Goal: Transaction & Acquisition: Purchase product/service

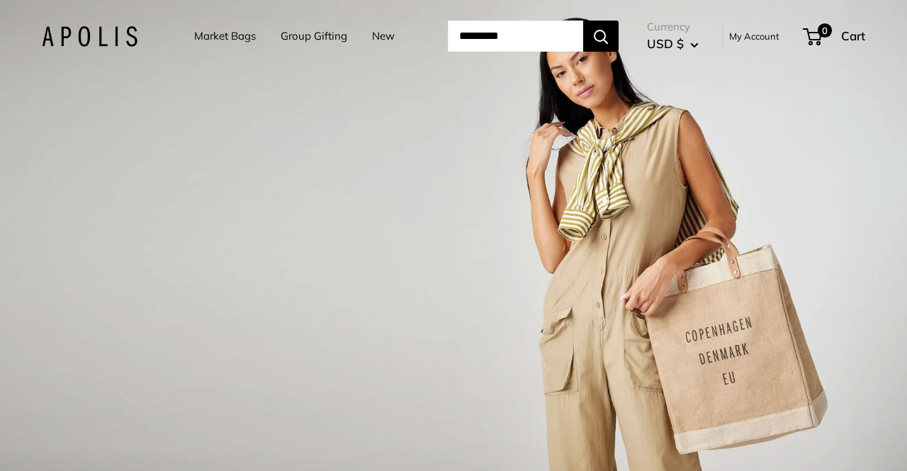
click at [869, 278] on div "1 / 3" at bounding box center [453, 235] width 907 height 471
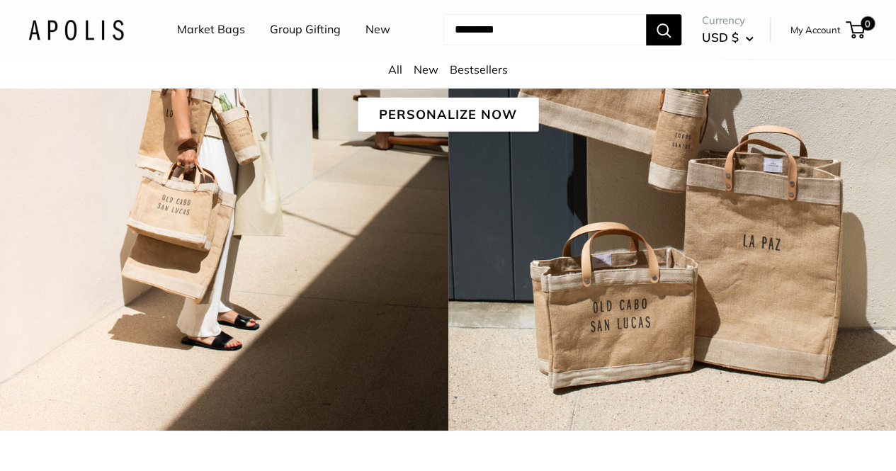
scroll to position [354, 0]
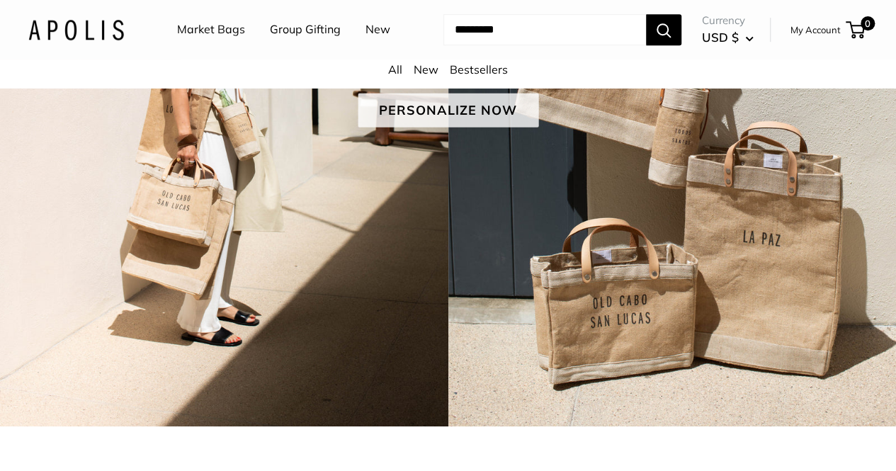
click at [502, 127] on link "Personalize Now" at bounding box center [448, 110] width 181 height 34
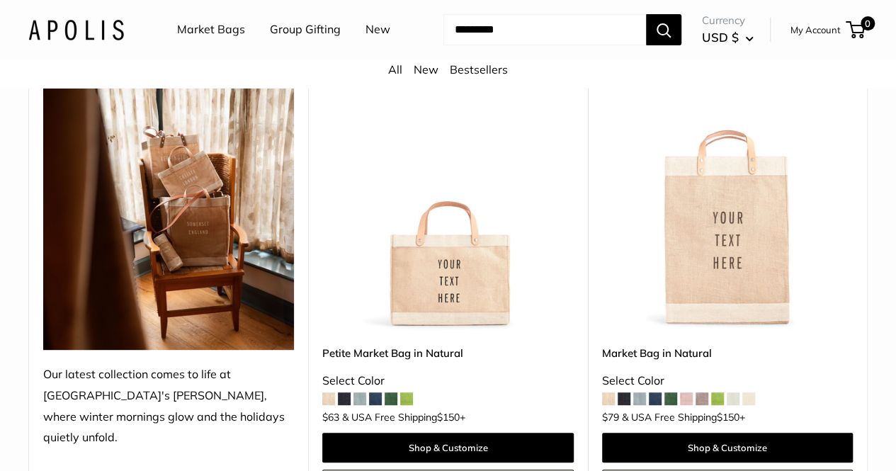
scroll to position [213, 0]
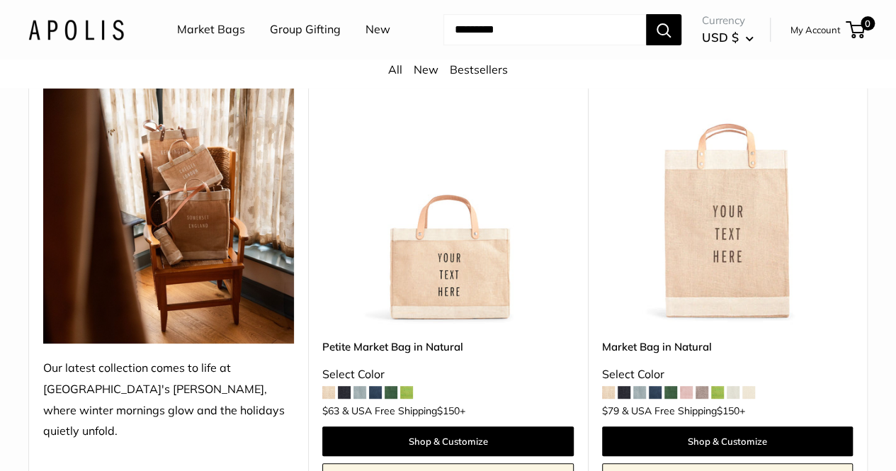
click at [330, 399] on span at bounding box center [328, 392] width 13 height 13
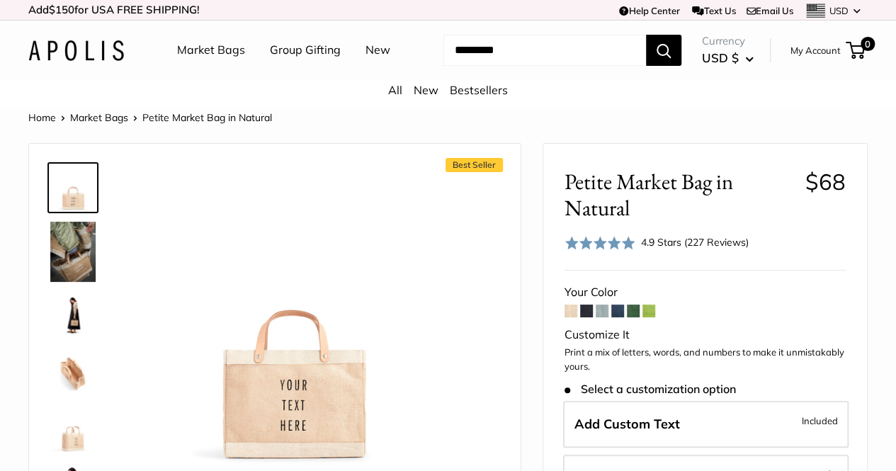
click at [599, 317] on span at bounding box center [602, 311] width 13 height 13
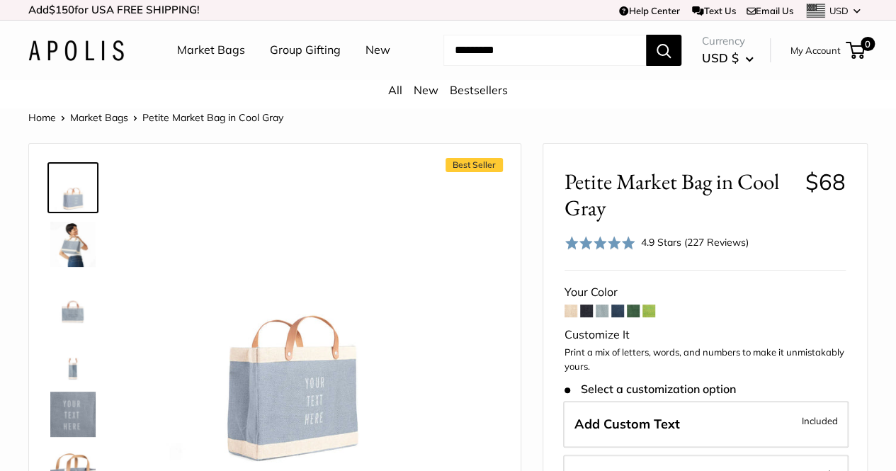
click at [618, 317] on span at bounding box center [617, 311] width 13 height 13
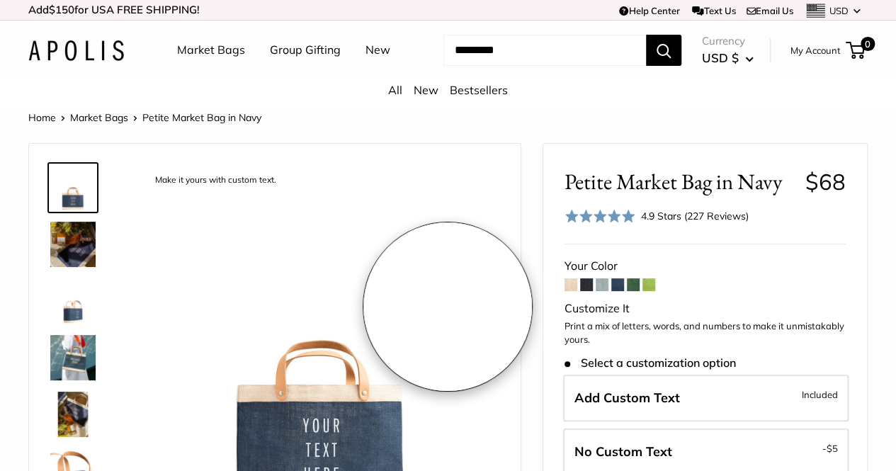
scroll to position [71, 0]
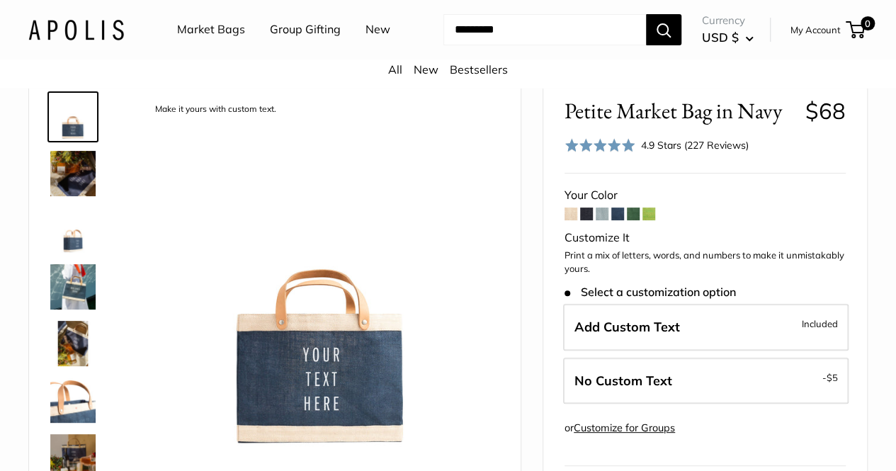
click at [571, 220] on span at bounding box center [571, 214] width 13 height 13
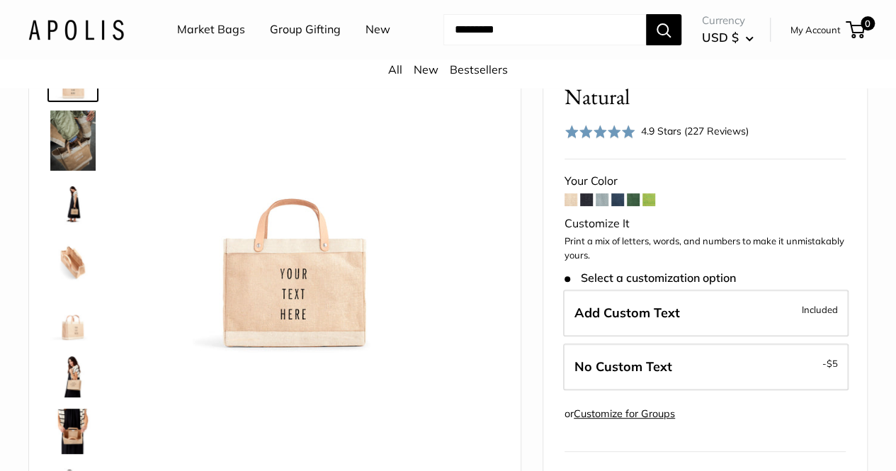
scroll to position [142, 0]
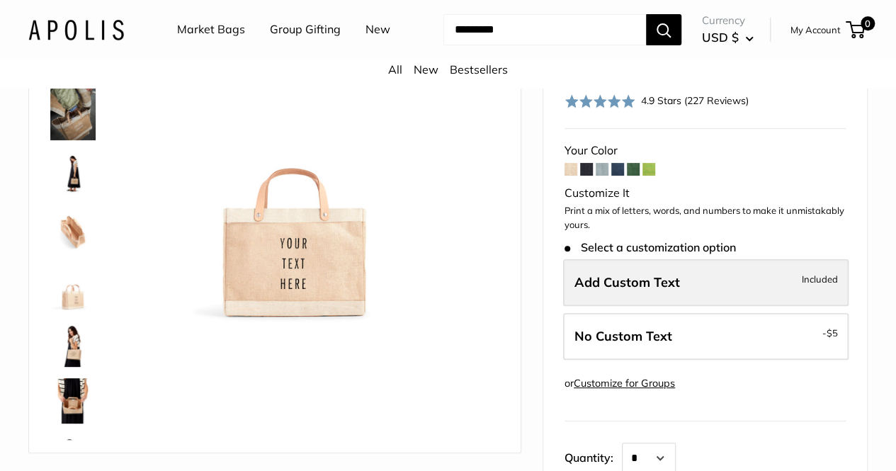
click at [619, 291] on span "Add Custom Text" at bounding box center [628, 282] width 106 height 16
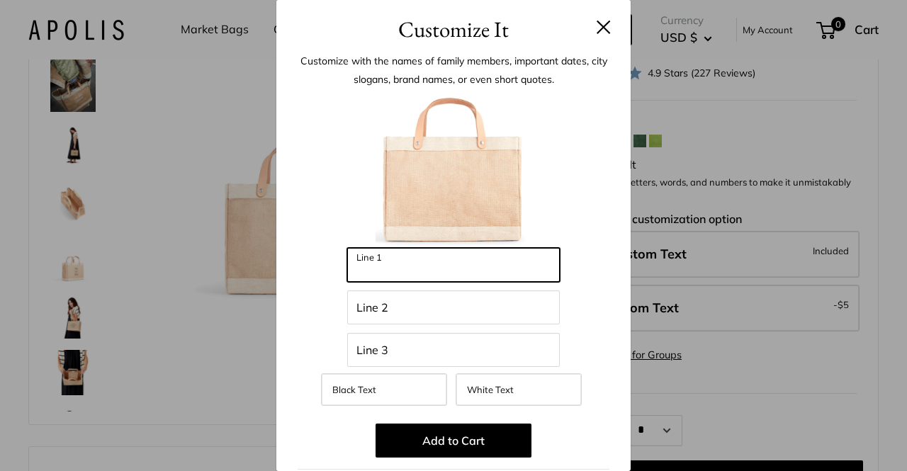
click at [475, 276] on input "Line 1" at bounding box center [453, 265] width 213 height 34
type input "***"
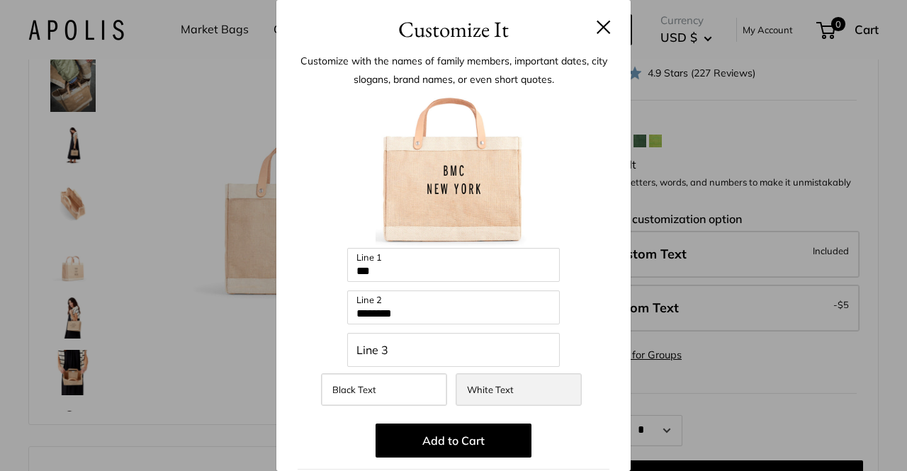
click at [479, 392] on span "White Text" at bounding box center [490, 389] width 47 height 11
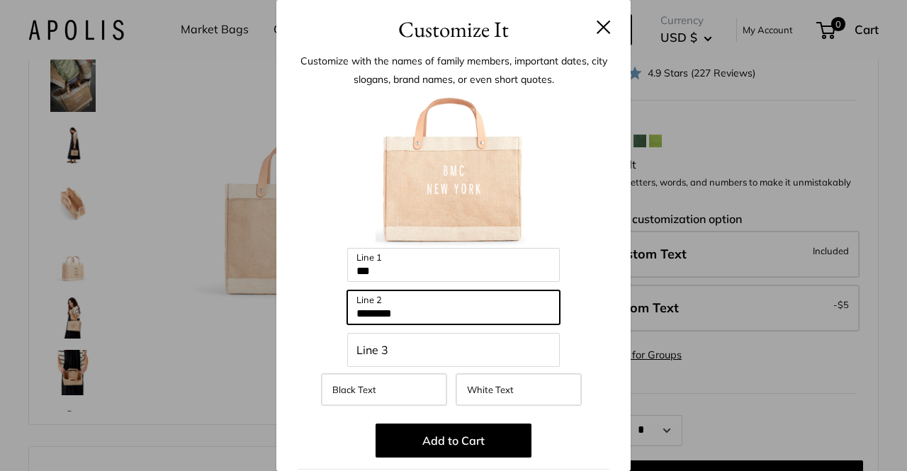
click at [429, 300] on input "********" at bounding box center [453, 308] width 213 height 34
type input "**********"
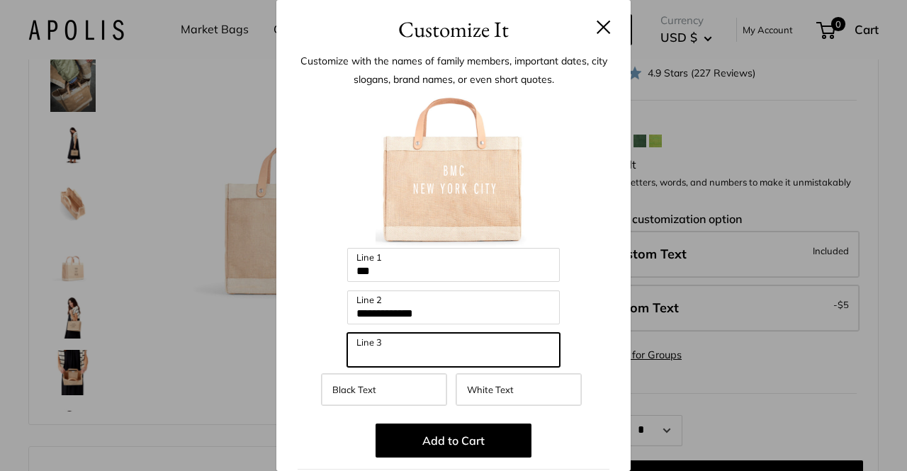
click at [425, 343] on input "Line 3" at bounding box center [453, 350] width 213 height 34
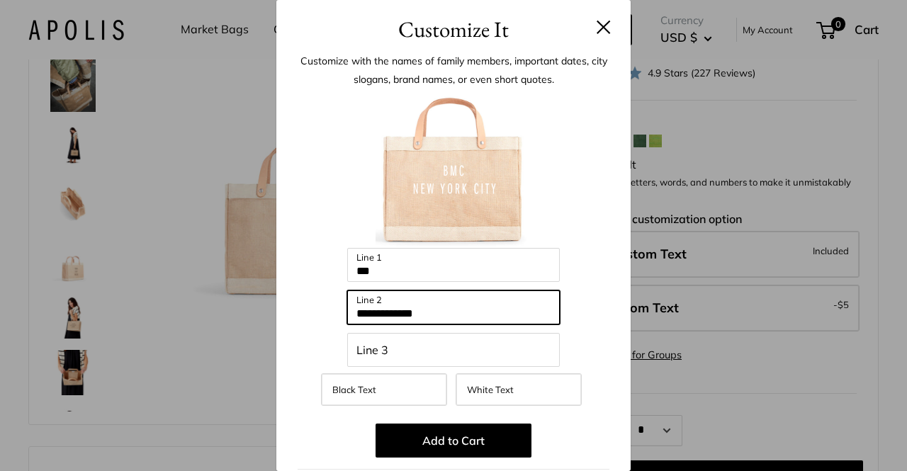
drag, startPoint x: 444, startPoint y: 312, endPoint x: 322, endPoint y: 312, distance: 122.6
click at [322, 312] on div "**********" at bounding box center [454, 404] width 312 height 624
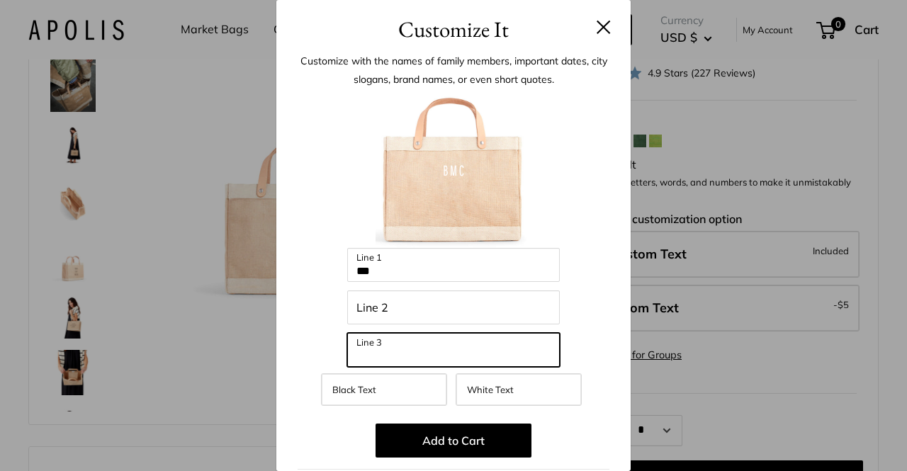
click at [419, 350] on input "Line 3" at bounding box center [453, 350] width 213 height 34
paste input "**********"
type input "**********"
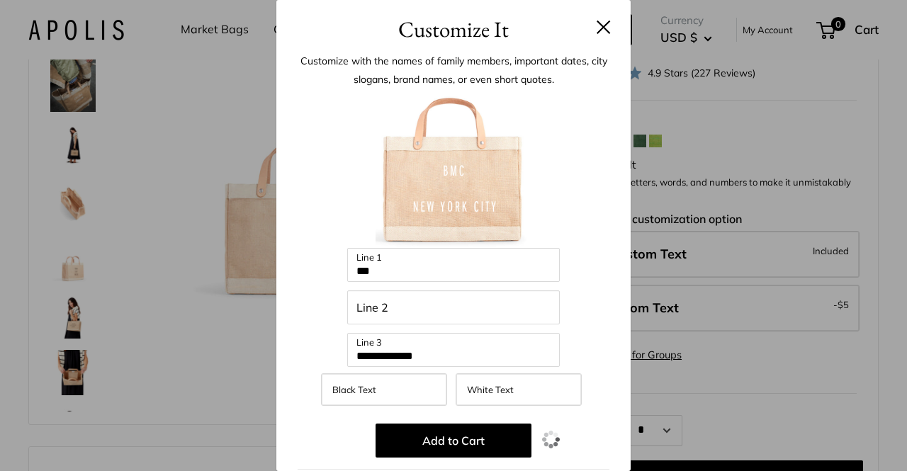
click at [585, 232] on div at bounding box center [454, 170] width 312 height 156
click at [502, 441] on button "Add to Cart" at bounding box center [454, 441] width 156 height 34
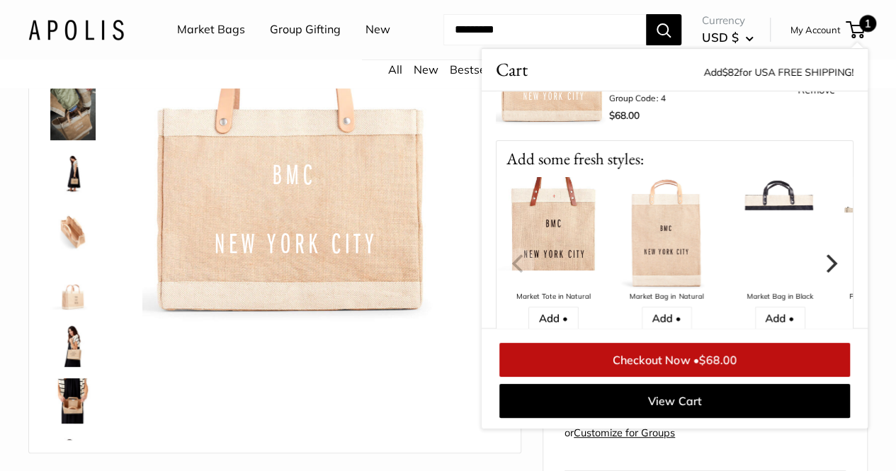
scroll to position [71, 0]
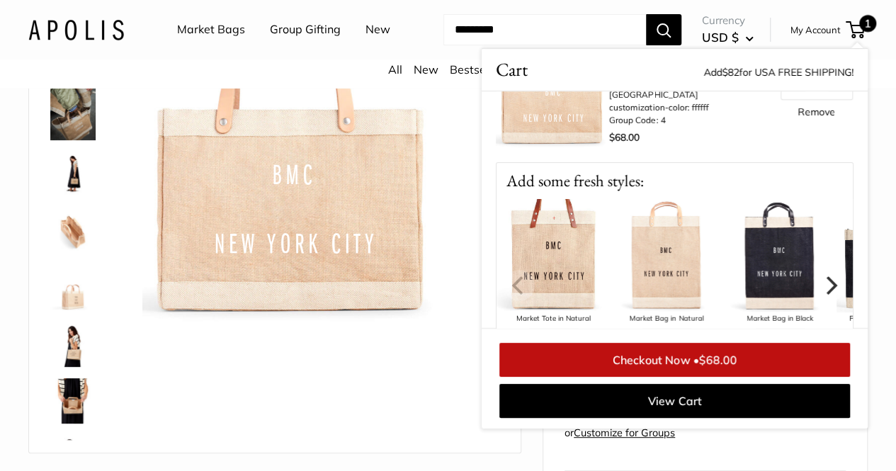
click at [660, 301] on img at bounding box center [666, 255] width 113 height 113
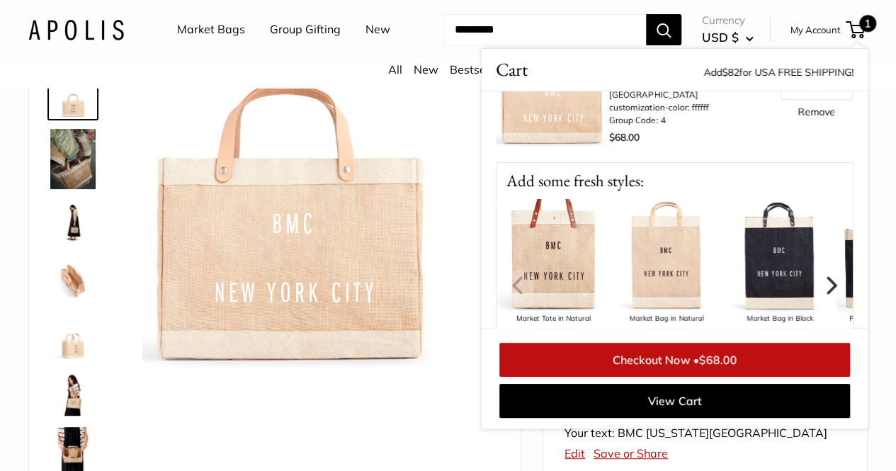
scroll to position [71, 0]
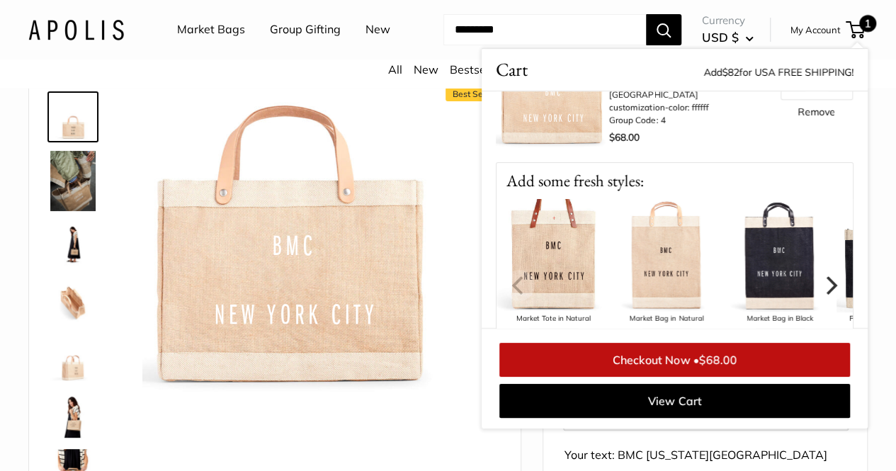
click at [553, 300] on img at bounding box center [553, 255] width 113 height 113
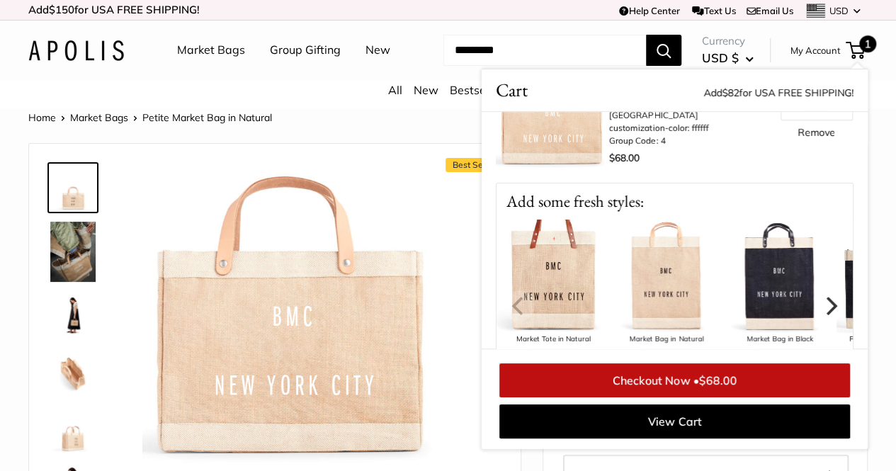
click at [827, 315] on icon "Next" at bounding box center [832, 306] width 11 height 18
click at [821, 315] on icon "Next" at bounding box center [830, 306] width 18 height 18
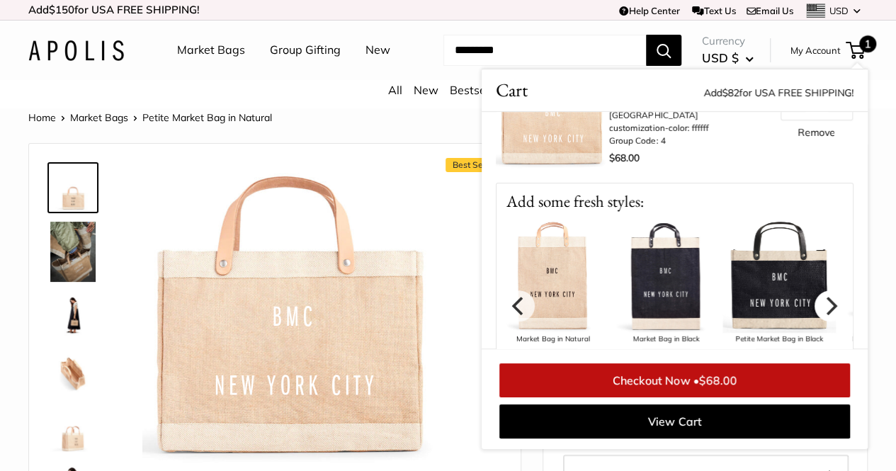
click at [821, 315] on icon "Next" at bounding box center [830, 306] width 18 height 18
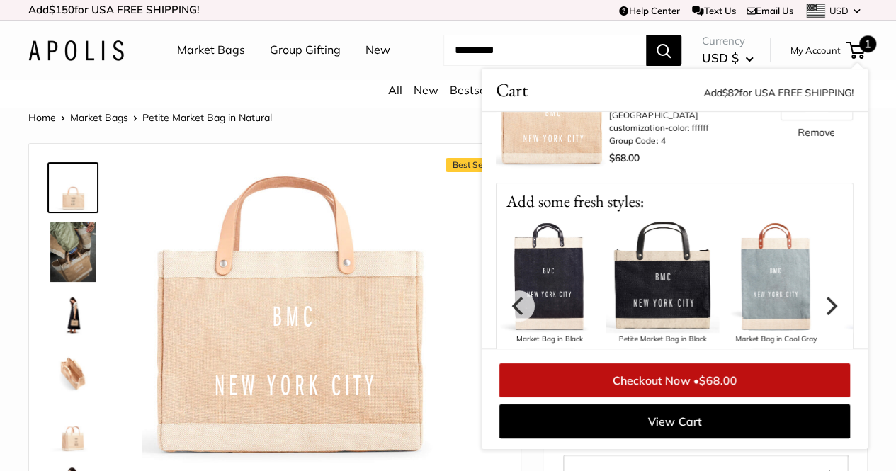
click at [79, 266] on img at bounding box center [72, 252] width 45 height 60
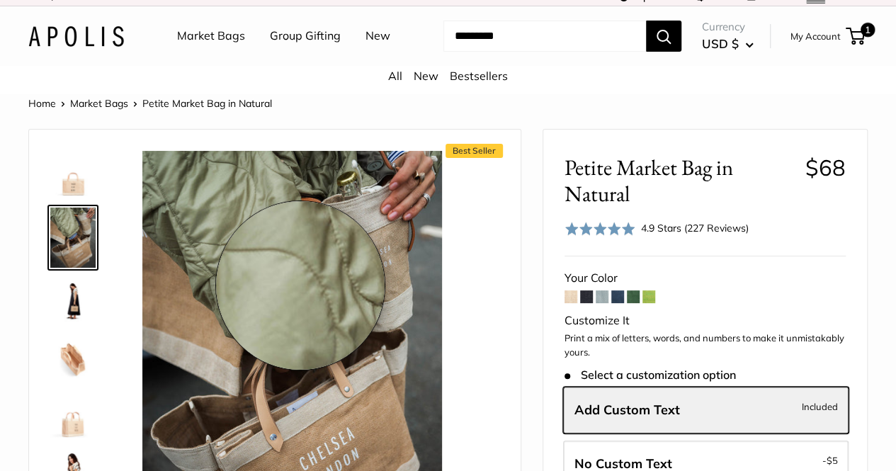
scroll to position [156, 0]
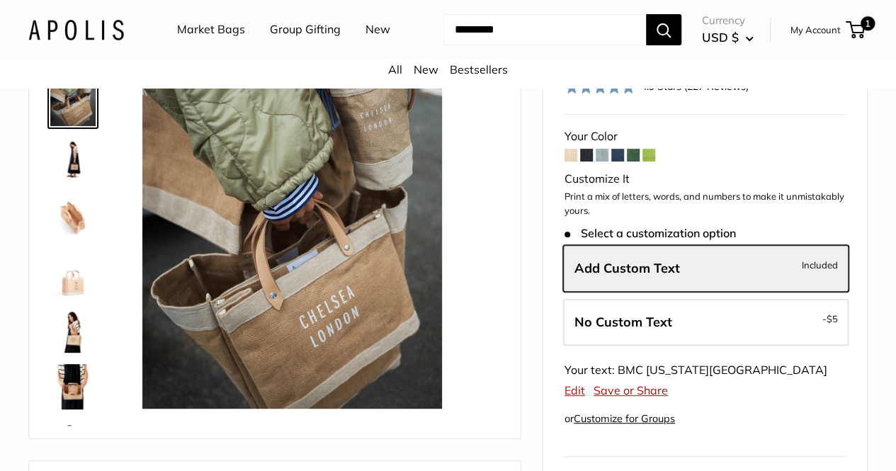
click at [79, 178] on img at bounding box center [72, 159] width 45 height 45
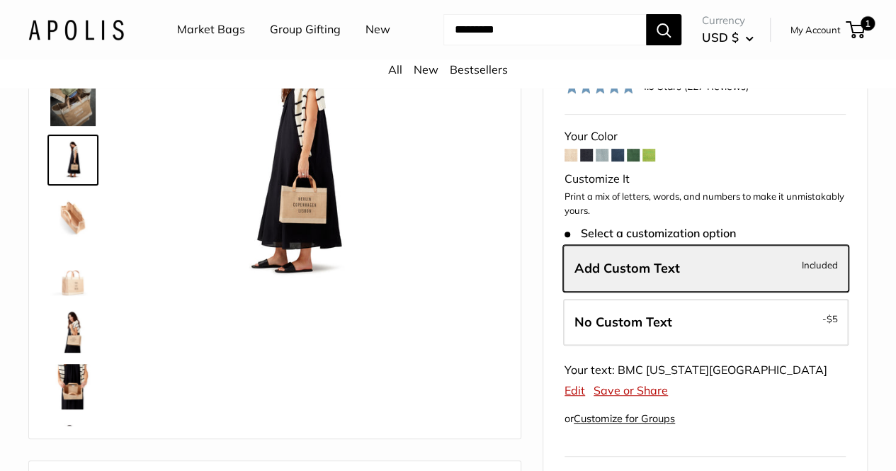
click at [64, 239] on img at bounding box center [72, 216] width 45 height 45
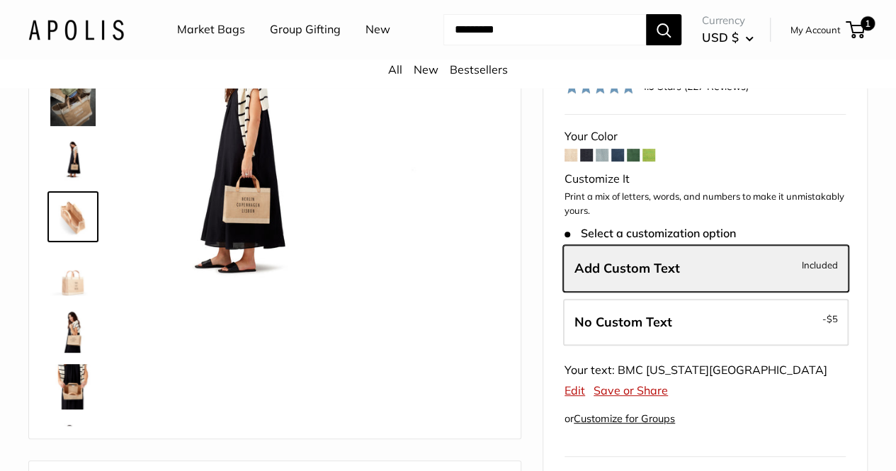
scroll to position [2, 0]
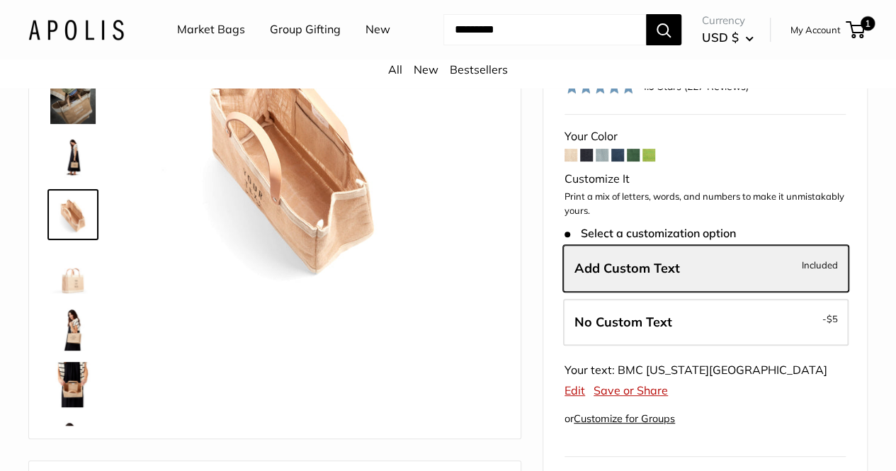
click at [60, 290] on img at bounding box center [72, 271] width 45 height 45
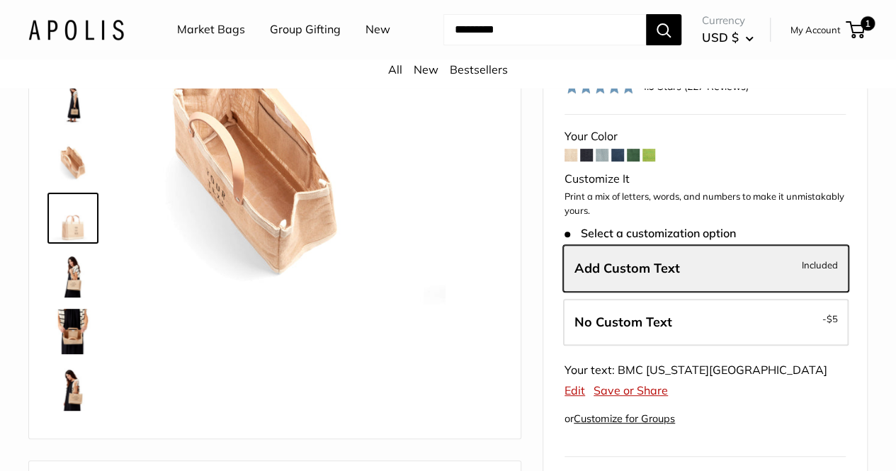
scroll to position [59, 0]
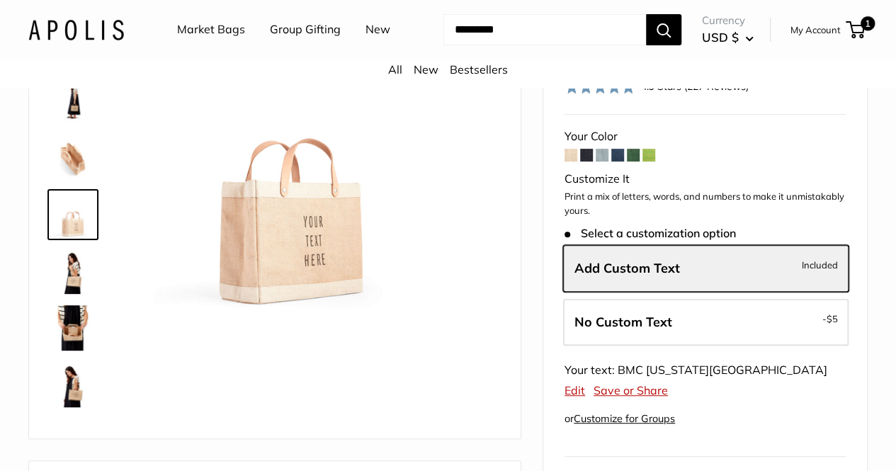
click at [81, 337] on img at bounding box center [72, 327] width 45 height 45
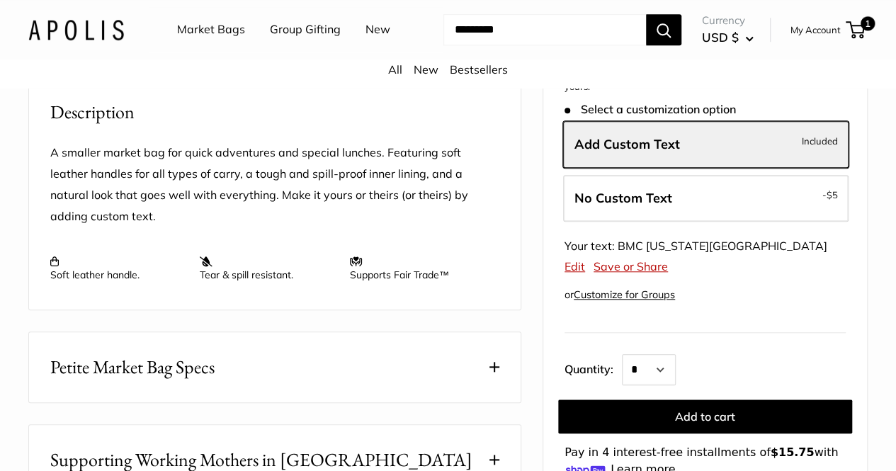
scroll to position [368, 0]
